Goal: Navigation & Orientation: Find specific page/section

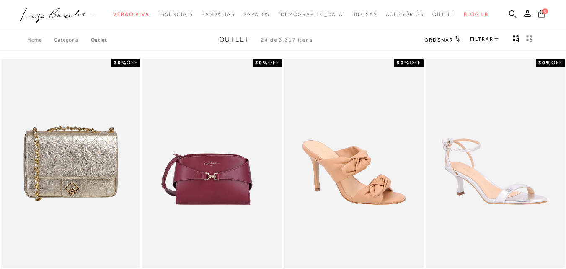
click at [492, 39] on link "FILTRAR" at bounding box center [484, 39] width 29 height 6
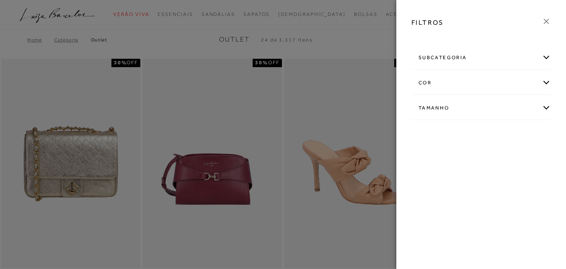
scroll to position [42, 0]
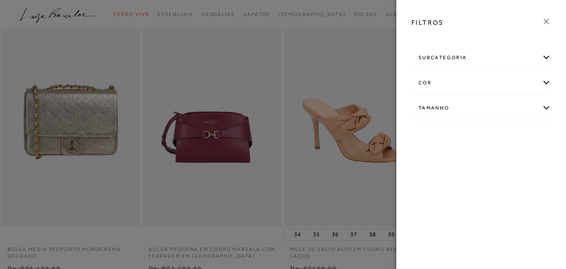
click at [442, 106] on div "Tamanho" at bounding box center [481, 108] width 139 height 22
click at [433, 172] on link "Ver mais..." at bounding box center [434, 171] width 23 height 6
click at [431, 179] on span "34" at bounding box center [425, 179] width 12 height 6
click at [425, 179] on input "34" at bounding box center [421, 180] width 8 height 8
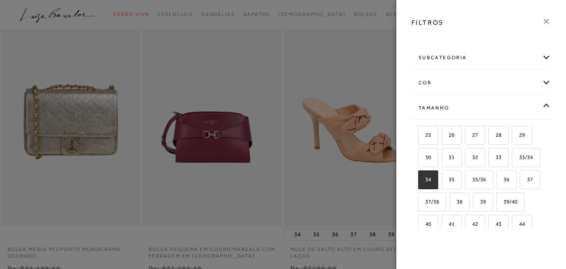
checkbox input "true"
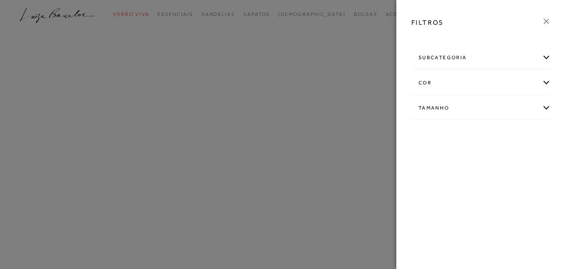
click at [545, 19] on icon at bounding box center [546, 21] width 9 height 9
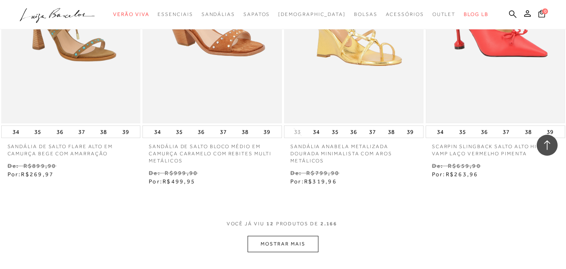
scroll to position [796, 0]
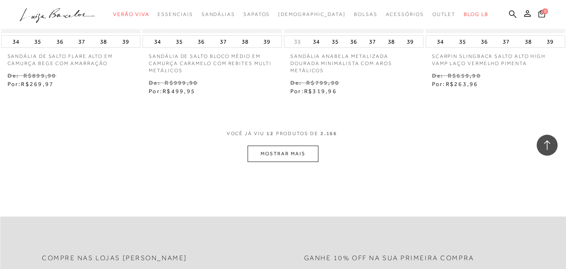
click at [304, 154] on button "MOSTRAR MAIS" at bounding box center [283, 153] width 70 height 16
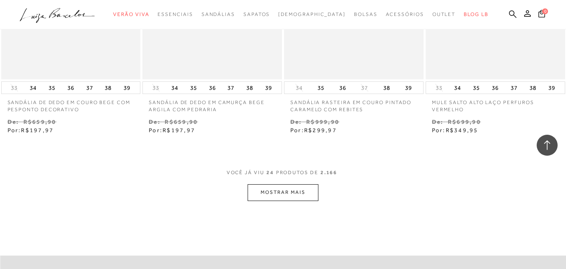
scroll to position [1592, 0]
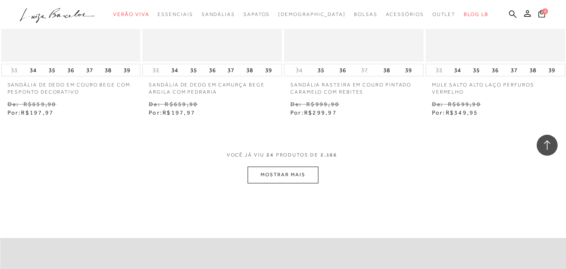
click at [310, 172] on button "MOSTRAR MAIS" at bounding box center [283, 174] width 70 height 16
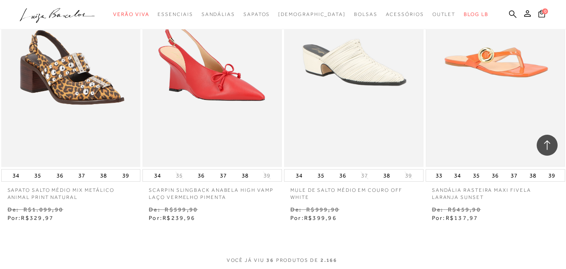
scroll to position [2514, 0]
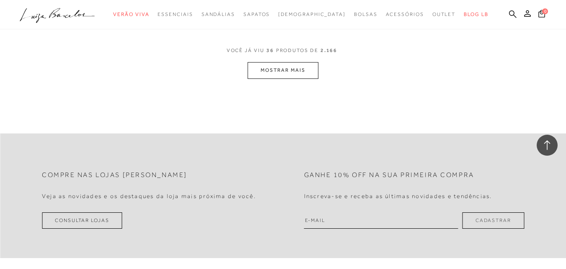
click at [281, 73] on button "MOSTRAR MAIS" at bounding box center [283, 70] width 70 height 16
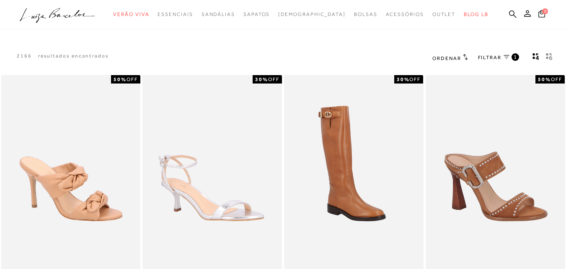
scroll to position [0, 0]
click at [504, 55] on link "FILTRAR 1" at bounding box center [498, 58] width 41 height 9
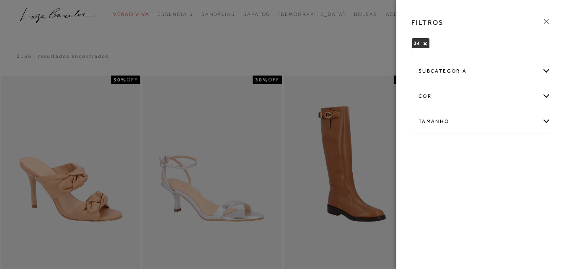
click at [493, 70] on div "subcategoria" at bounding box center [481, 71] width 139 height 22
click at [462, 120] on div "cor" at bounding box center [481, 119] width 139 height 22
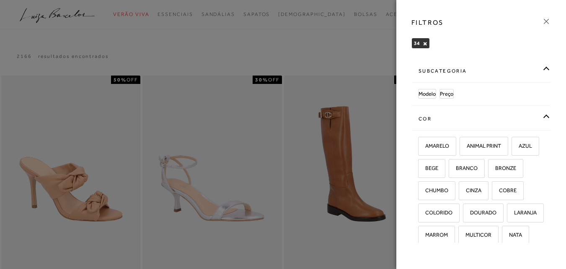
click at [525, 112] on div "cor" at bounding box center [481, 119] width 139 height 22
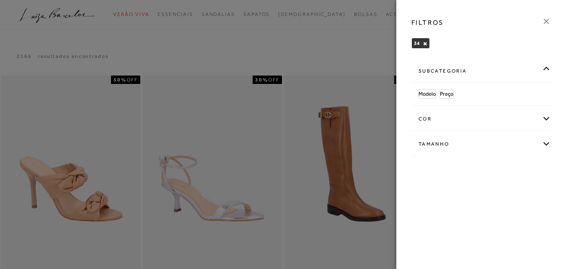
click at [431, 93] on span "Modelo" at bounding box center [427, 94] width 17 height 6
